Goal: Information Seeking & Learning: Learn about a topic

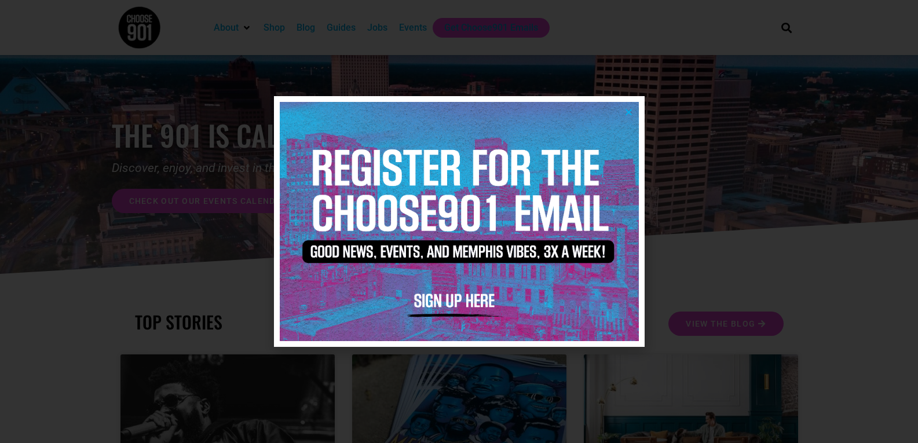
click at [626, 117] on img at bounding box center [459, 221] width 359 height 239
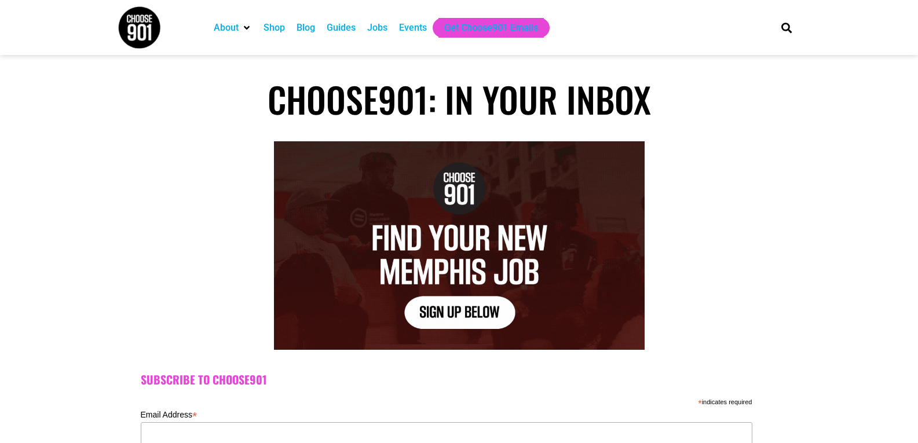
click at [406, 29] on div "Events" at bounding box center [413, 28] width 28 height 14
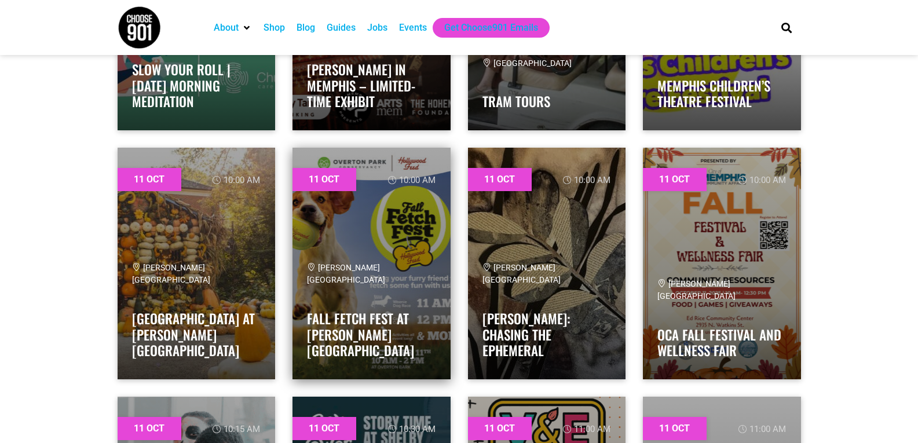
scroll to position [4519, 0]
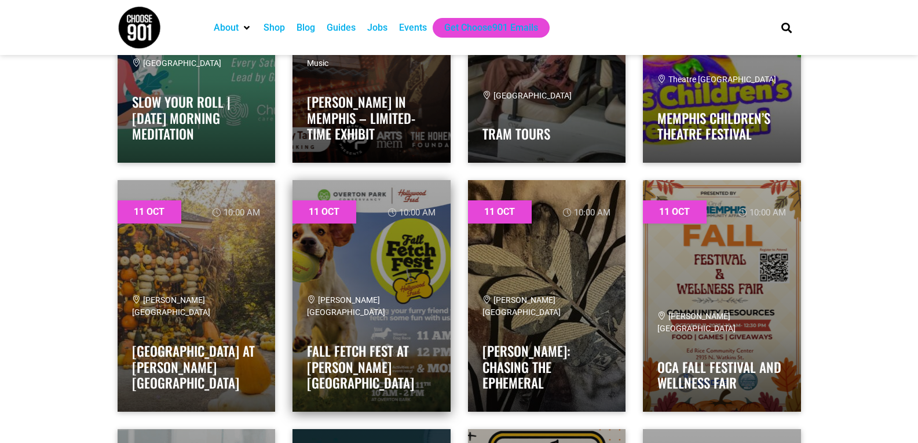
click at [395, 231] on link at bounding box center [372, 296] width 158 height 232
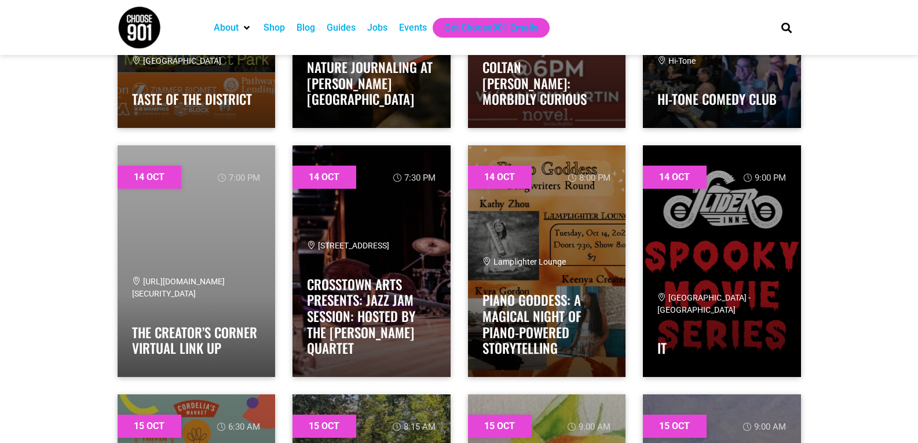
scroll to position [9095, 0]
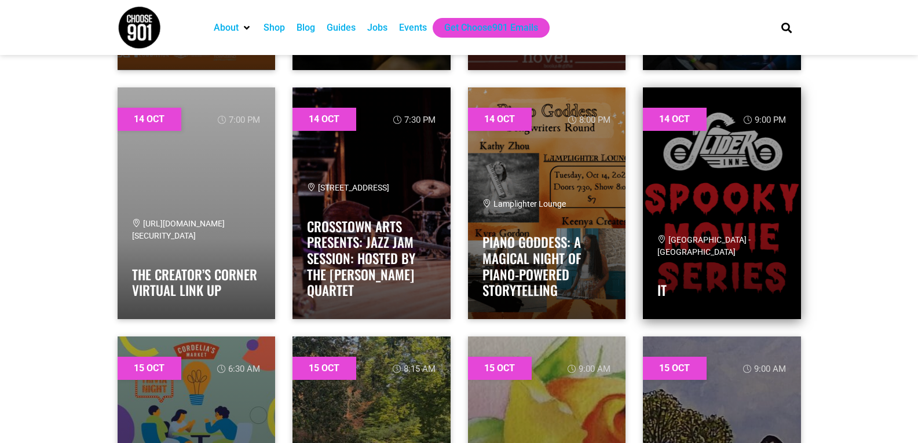
click at [707, 174] on link at bounding box center [722, 203] width 158 height 232
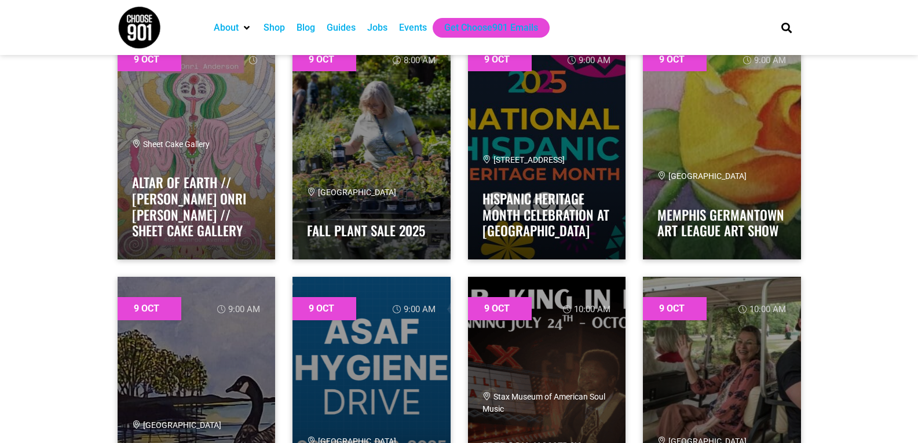
scroll to position [215, 0]
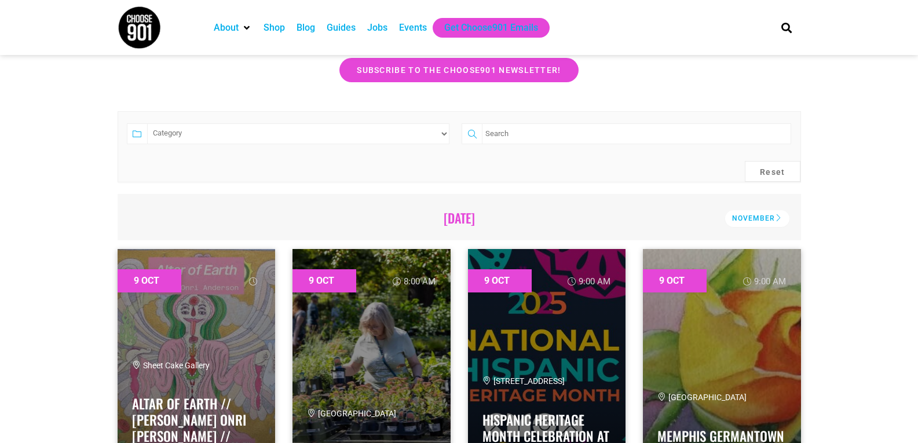
click at [528, 136] on input "search" at bounding box center [636, 133] width 309 height 21
click at [284, 137] on select "Category Adults Only Career Comedy Education Family Family Friendly Festival Fi…" at bounding box center [298, 133] width 303 height 21
click at [139, 133] on icon at bounding box center [137, 133] width 21 height 21
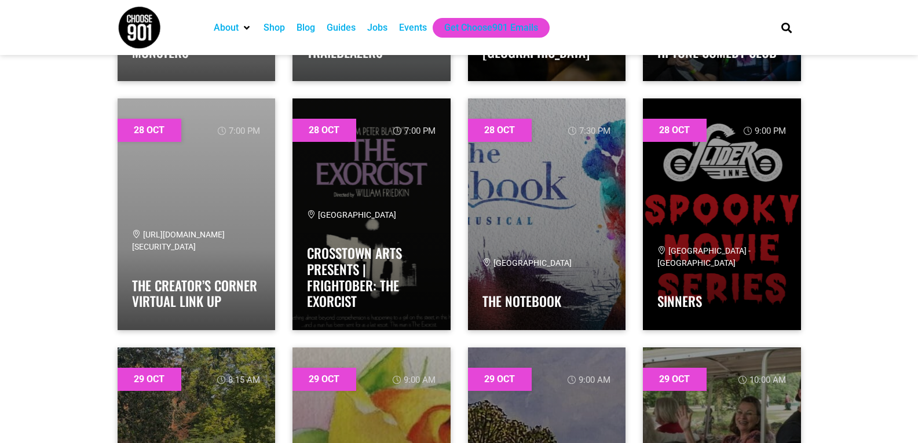
scroll to position [27510, 0]
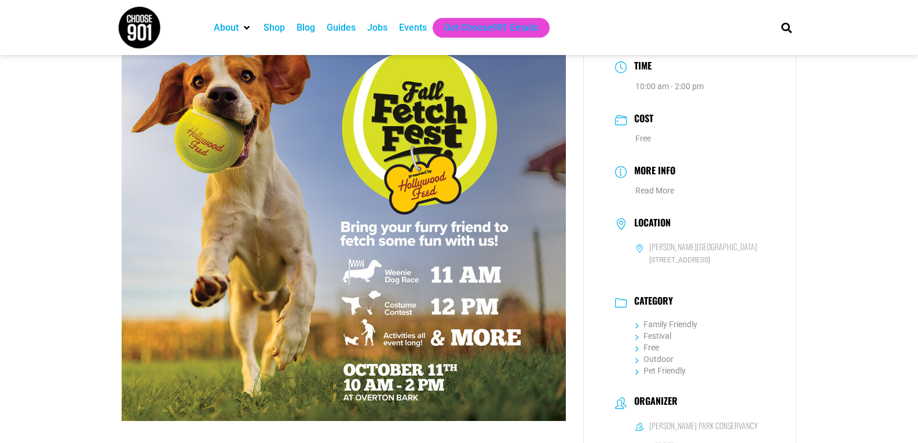
scroll to position [116, 0]
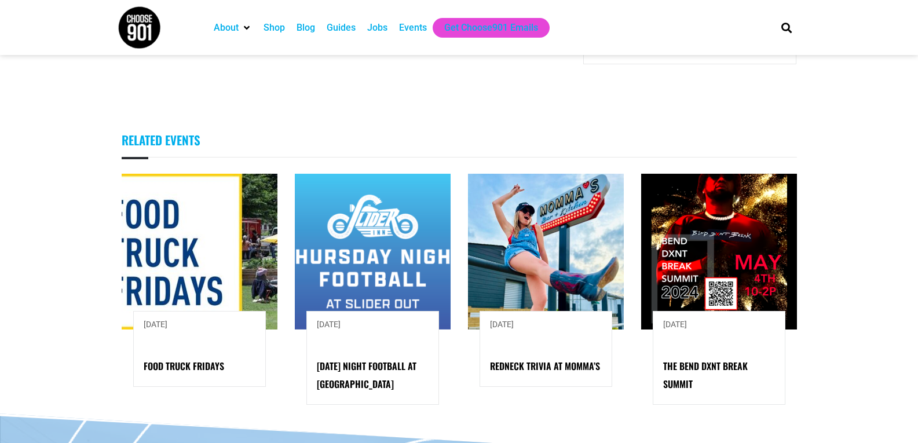
scroll to position [1274, 0]
